Goal: Information Seeking & Learning: Learn about a topic

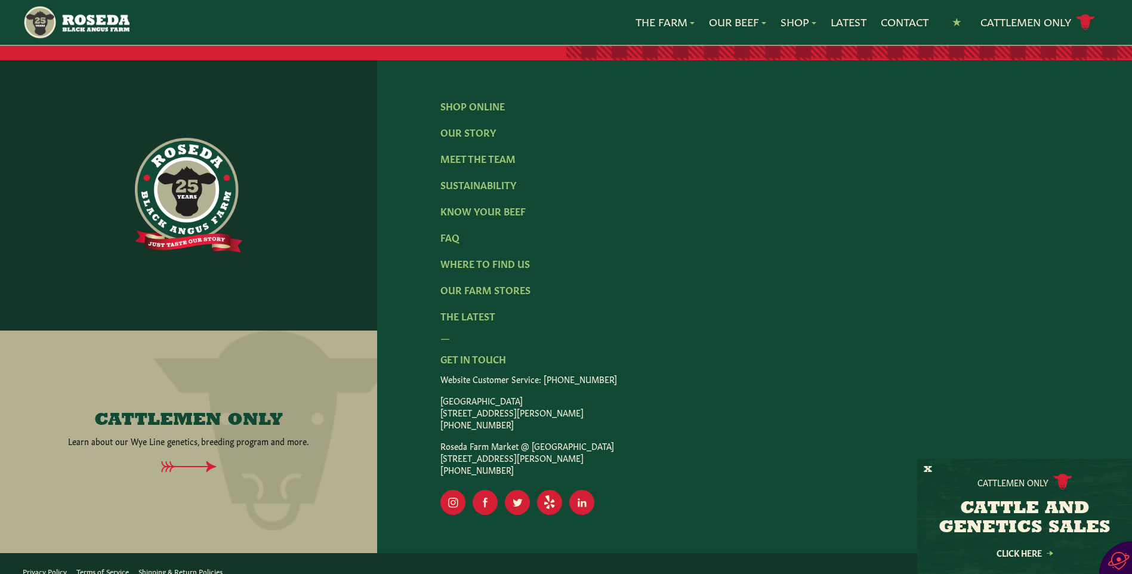
scroll to position [1929, 0]
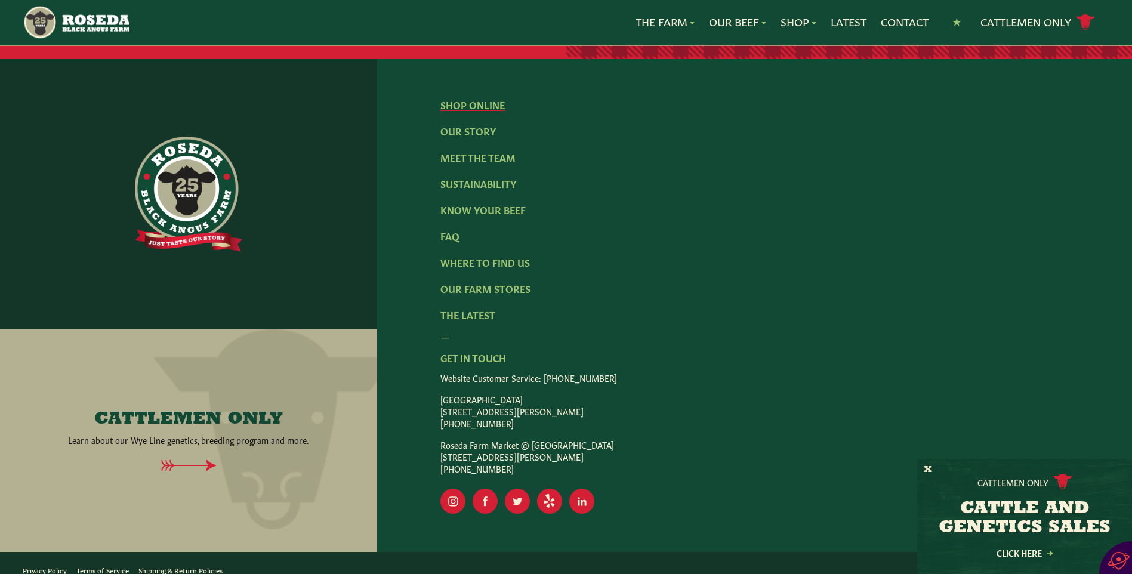
click at [480, 98] on link "Shop Online" at bounding box center [472, 104] width 64 height 13
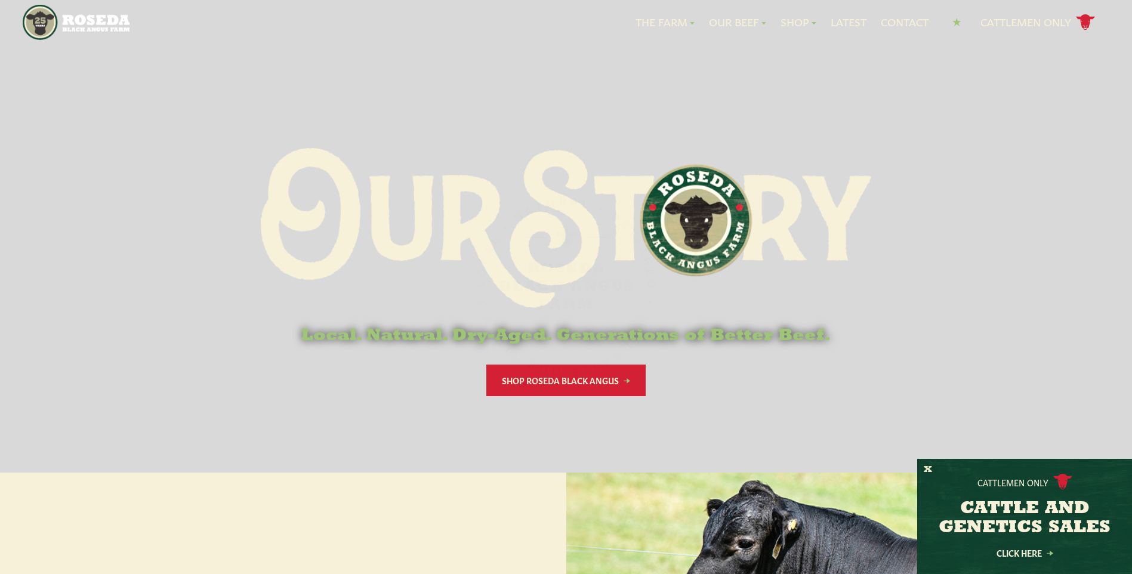
scroll to position [1928, 0]
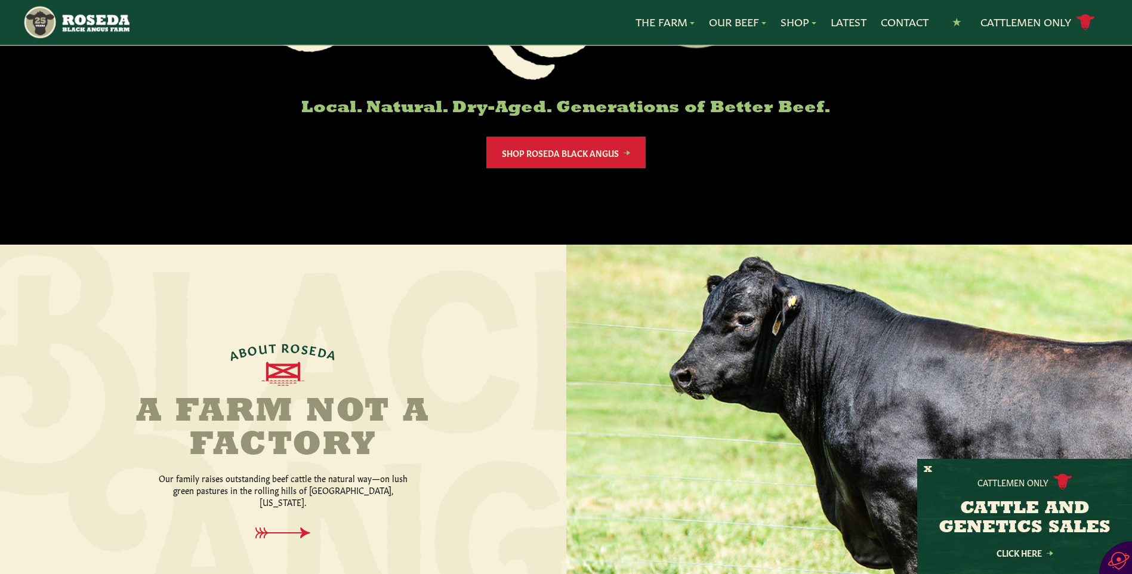
scroll to position [239, 0]
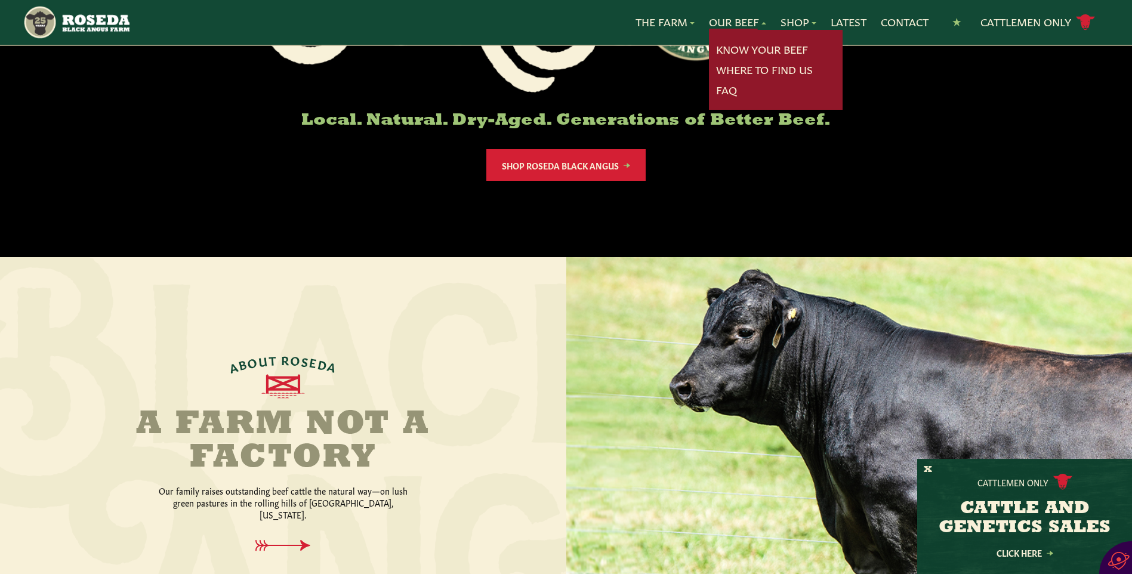
click at [732, 22] on link "Our Beef" at bounding box center [737, 22] width 57 height 16
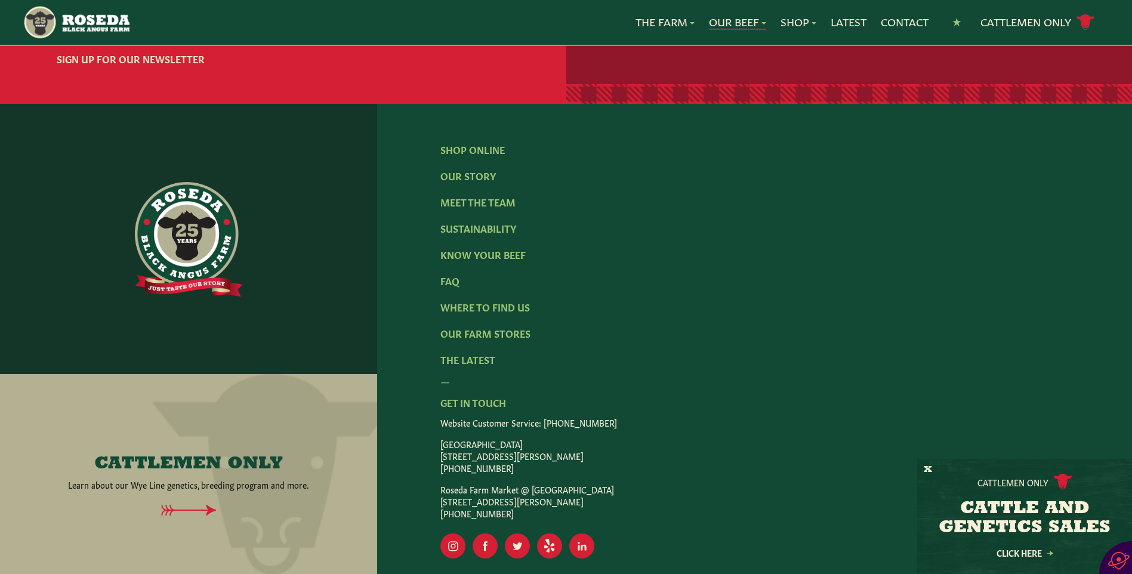
scroll to position [2507, 0]
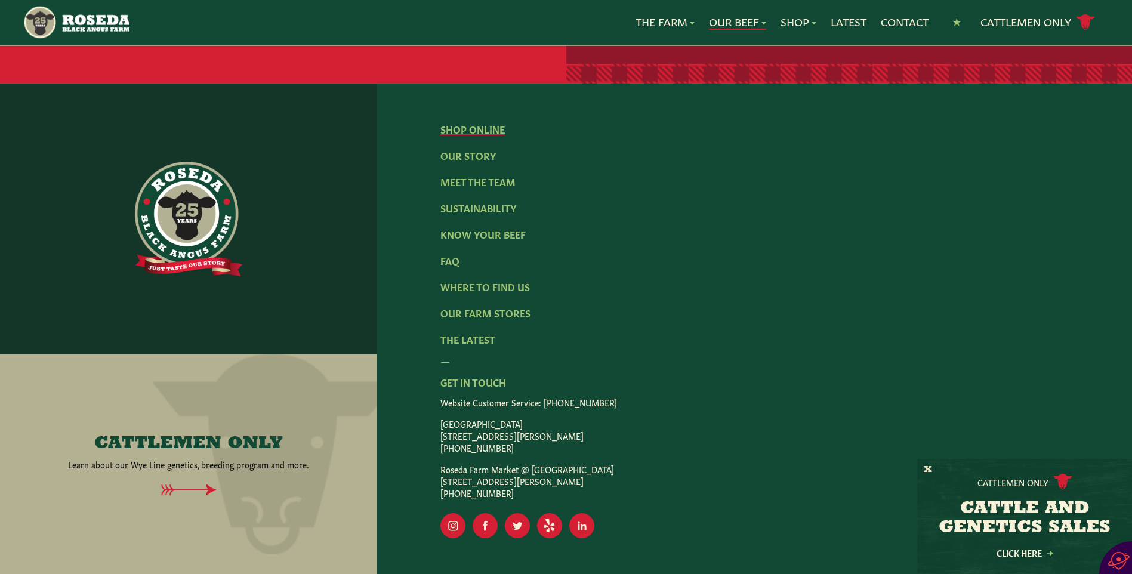
click at [471, 122] on link "Shop Online" at bounding box center [472, 128] width 64 height 13
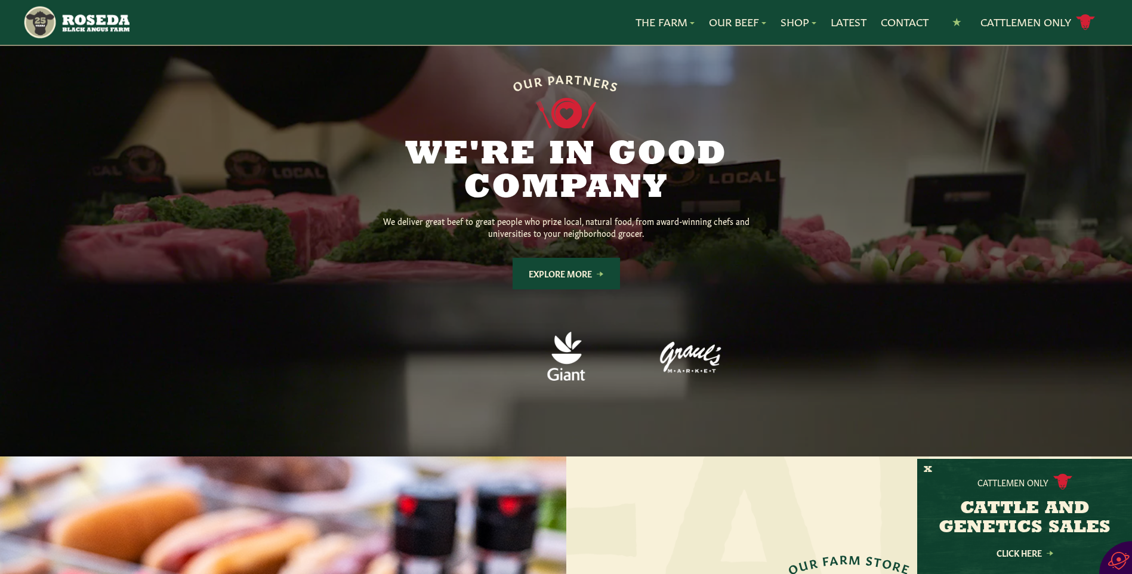
scroll to position [895, 0]
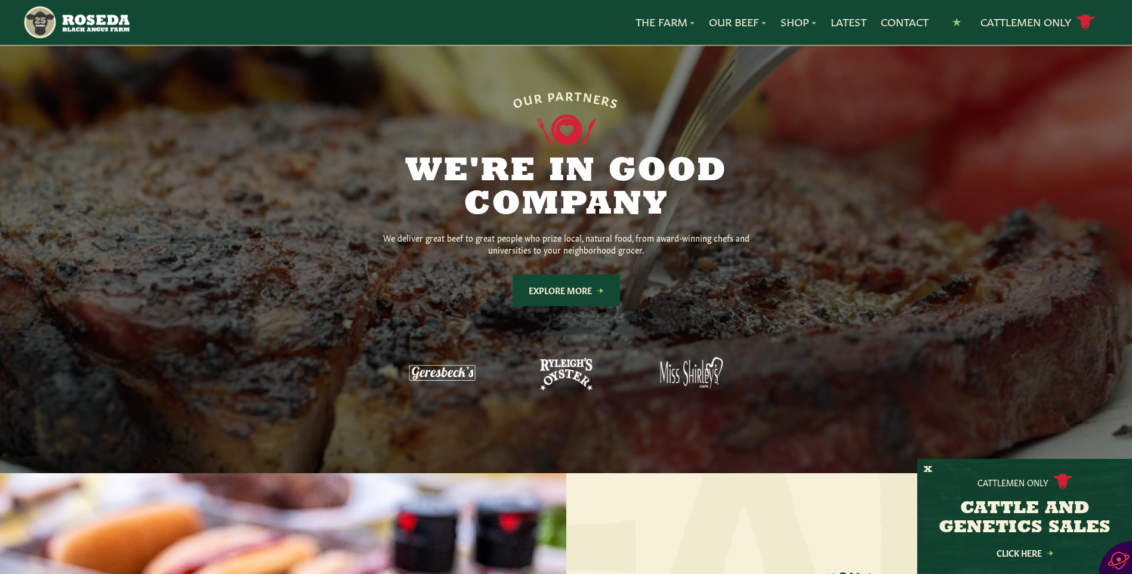
click at [590, 275] on link "Explore More" at bounding box center [566, 291] width 107 height 32
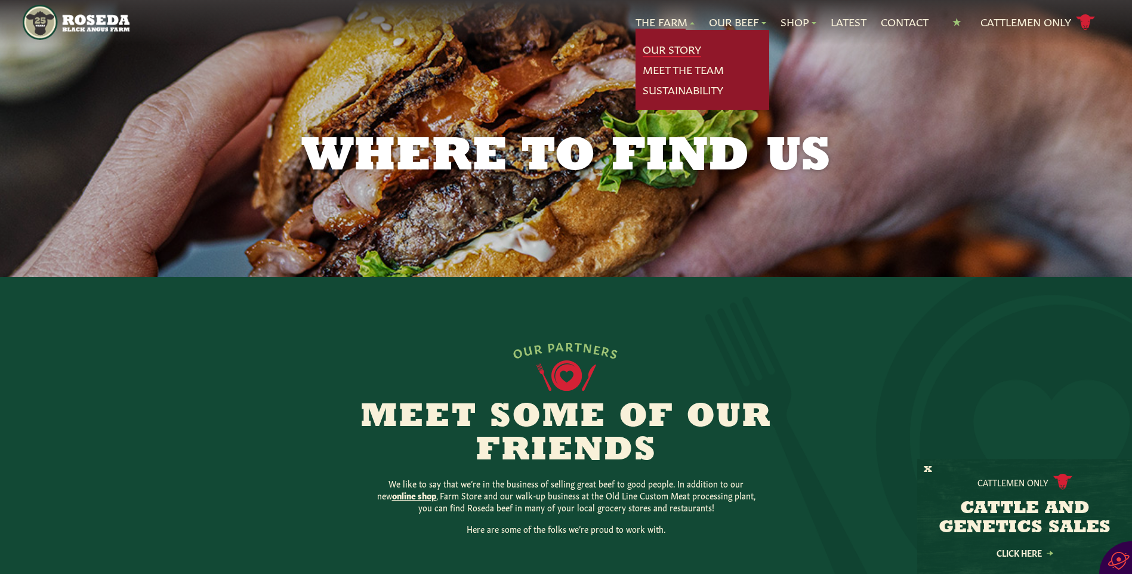
click at [652, 46] on link "Our Story" at bounding box center [672, 50] width 58 height 16
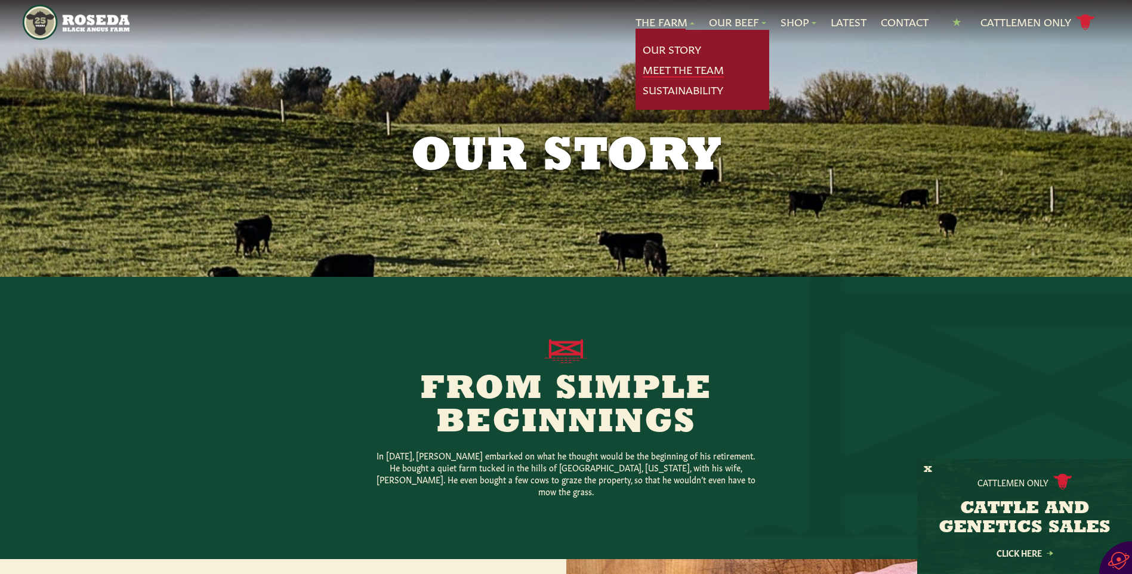
click at [670, 68] on link "Meet The Team" at bounding box center [683, 70] width 81 height 16
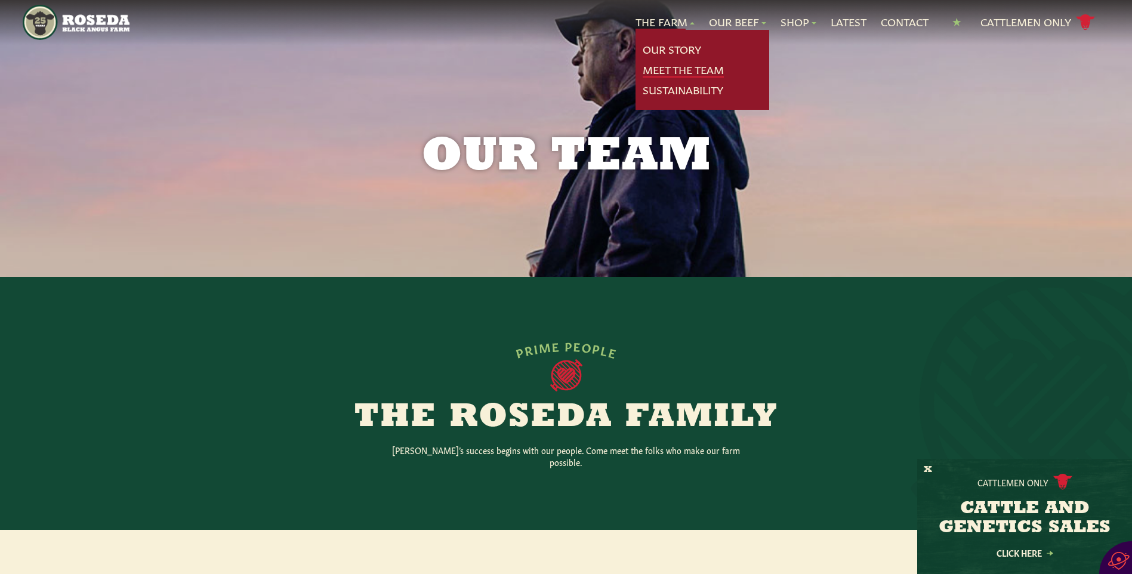
click at [686, 66] on link "Meet The Team" at bounding box center [683, 70] width 81 height 16
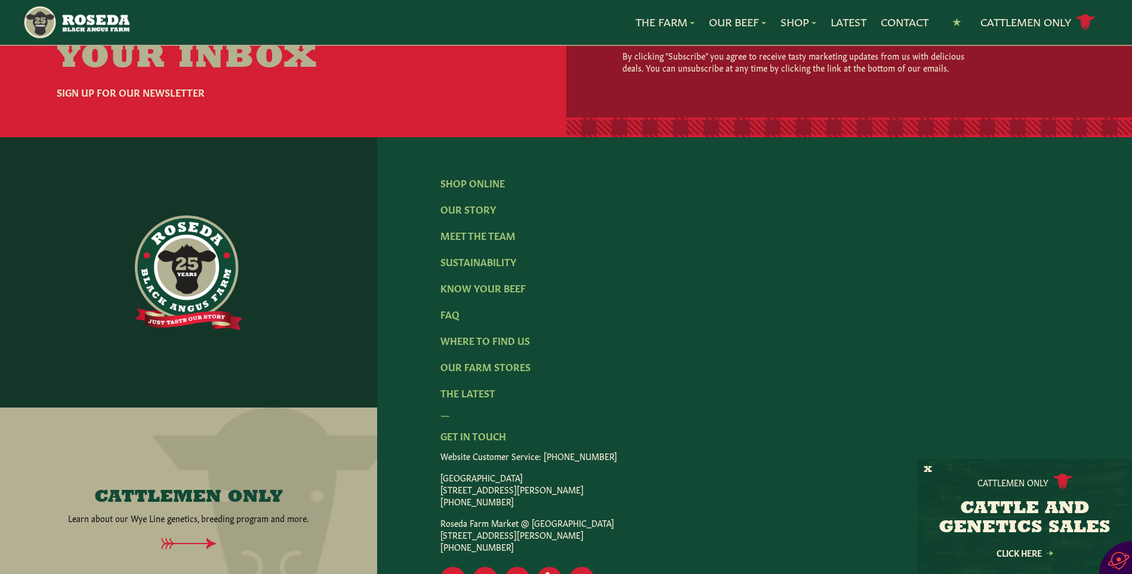
scroll to position [1645, 0]
